Goal: Navigation & Orientation: Find specific page/section

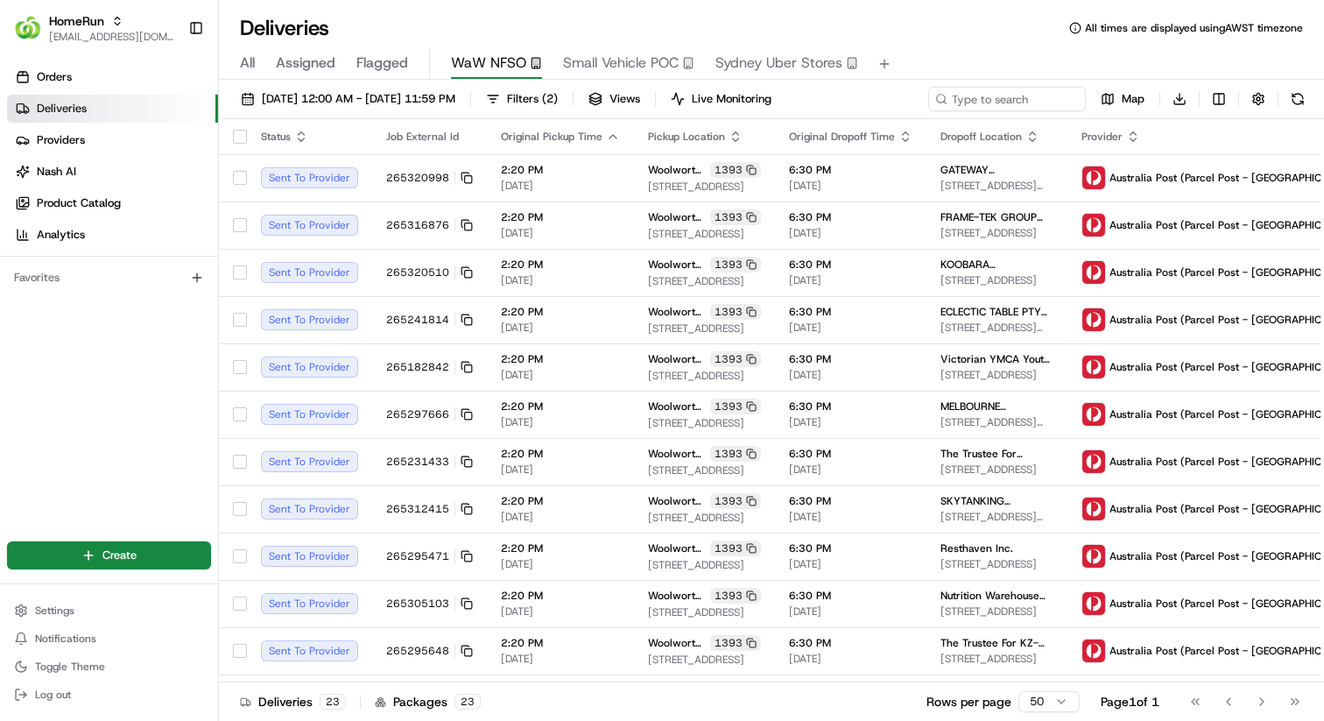
click at [88, 81] on link "Orders" at bounding box center [112, 77] width 211 height 28
